Goal: Information Seeking & Learning: Find specific fact

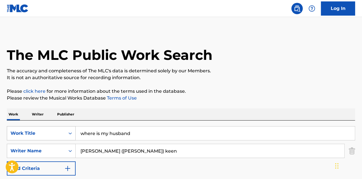
drag, startPoint x: 134, startPoint y: 133, endPoint x: 30, endPoint y: 134, distance: 103.7
click at [30, 134] on div "SearchWithCriteria70d8409b-824e-4457-bd83-9c6ccf1474fa Work Title where is my h…" at bounding box center [181, 133] width 348 height 14
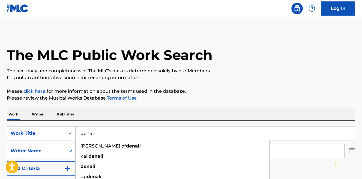
type input "denali"
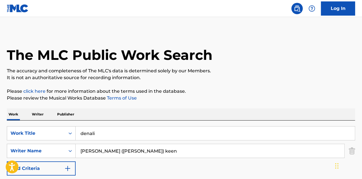
click at [152, 111] on div "Work Writer Publisher" at bounding box center [181, 114] width 348 height 12
drag, startPoint x: 112, startPoint y: 151, endPoint x: 93, endPoint y: 150, distance: 19.4
click at [77, 148] on input "[PERSON_NAME] ([PERSON_NAME]) keen" at bounding box center [210, 151] width 268 height 14
paste input "[PERSON_NAME]"
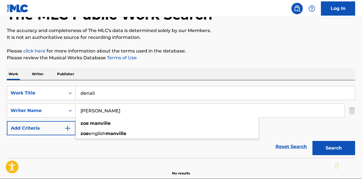
scroll to position [67, 0]
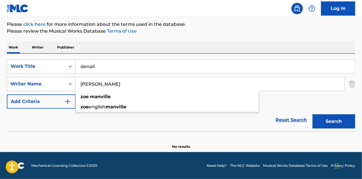
type input "[PERSON_NAME]"
click at [342, 120] on button "Search" at bounding box center [333, 121] width 43 height 14
click at [330, 119] on button "Search" at bounding box center [333, 121] width 43 height 14
drag, startPoint x: 98, startPoint y: 66, endPoint x: 64, endPoint y: 65, distance: 34.1
click at [64, 65] on div "SearchWithCriteria70d8409b-824e-4457-bd83-9c6ccf1474fa Work Title denali" at bounding box center [181, 66] width 348 height 14
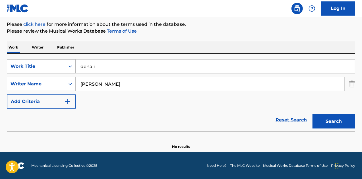
paste input "D"
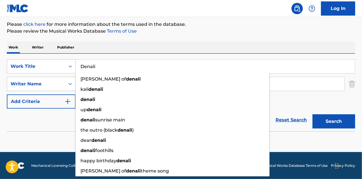
type input "Denali"
click at [280, 30] on p "Please review the Musical Works Database Terms of Use" at bounding box center [181, 31] width 348 height 7
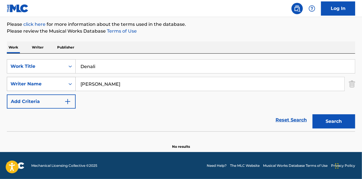
drag, startPoint x: 94, startPoint y: 86, endPoint x: 62, endPoint y: 86, distance: 32.1
click at [62, 86] on div "SearchWithCriteriaa3398331-f5a5-4532-b589-746e02a57039 Writer Name [PERSON_NAME]" at bounding box center [181, 84] width 348 height 14
paste input "[PERSON_NAME]"
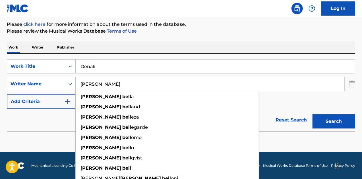
type input "[PERSON_NAME]"
click at [331, 120] on button "Search" at bounding box center [333, 121] width 43 height 14
